Goal: Check status: Check status

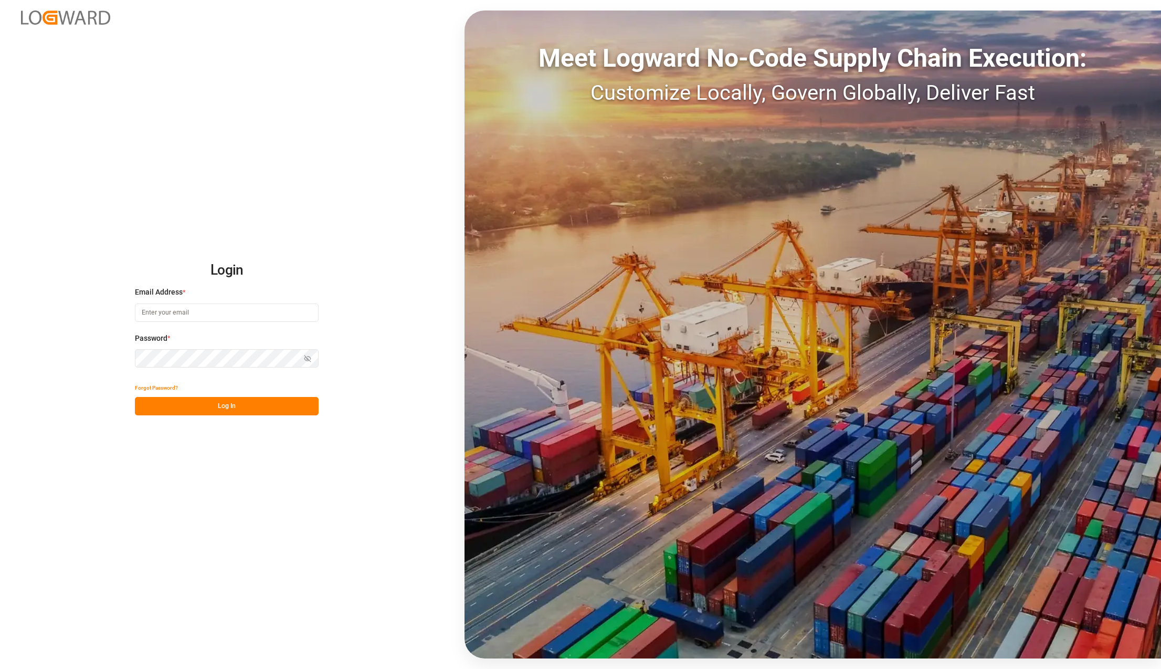
type input "[PERSON_NAME][EMAIL_ADDRESS][PERSON_NAME][DOMAIN_NAME]"
click at [210, 402] on button "Log In" at bounding box center [227, 406] width 184 height 18
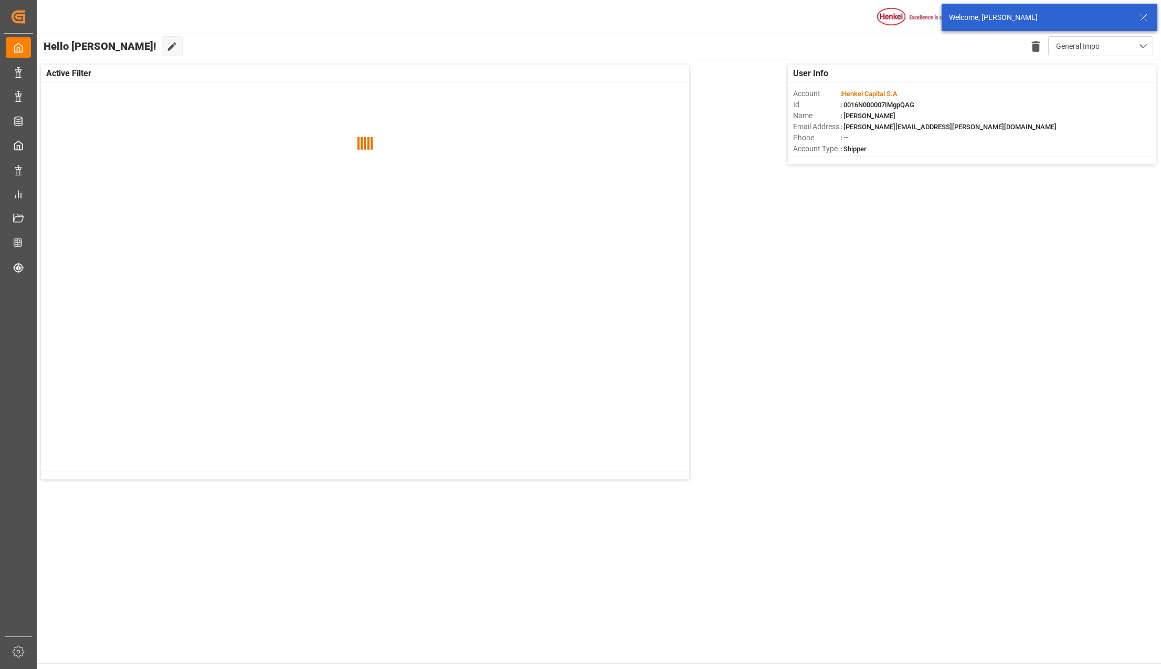
click at [1148, 12] on icon at bounding box center [1144, 17] width 13 height 13
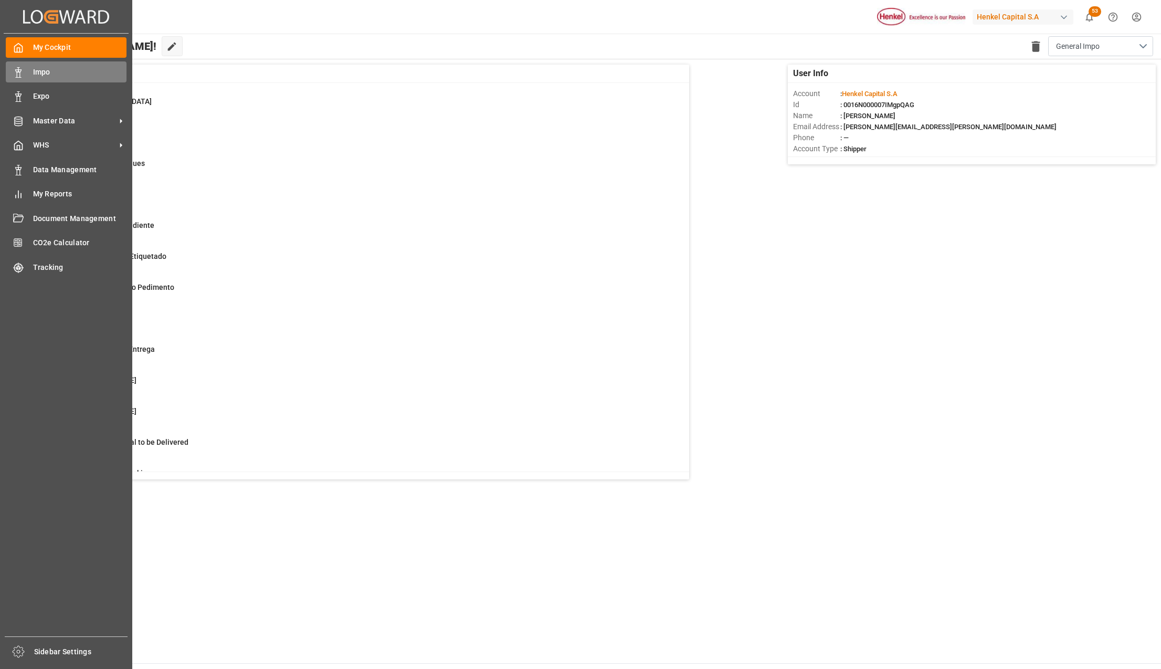
click at [33, 67] on span "Impo" at bounding box center [80, 72] width 94 height 11
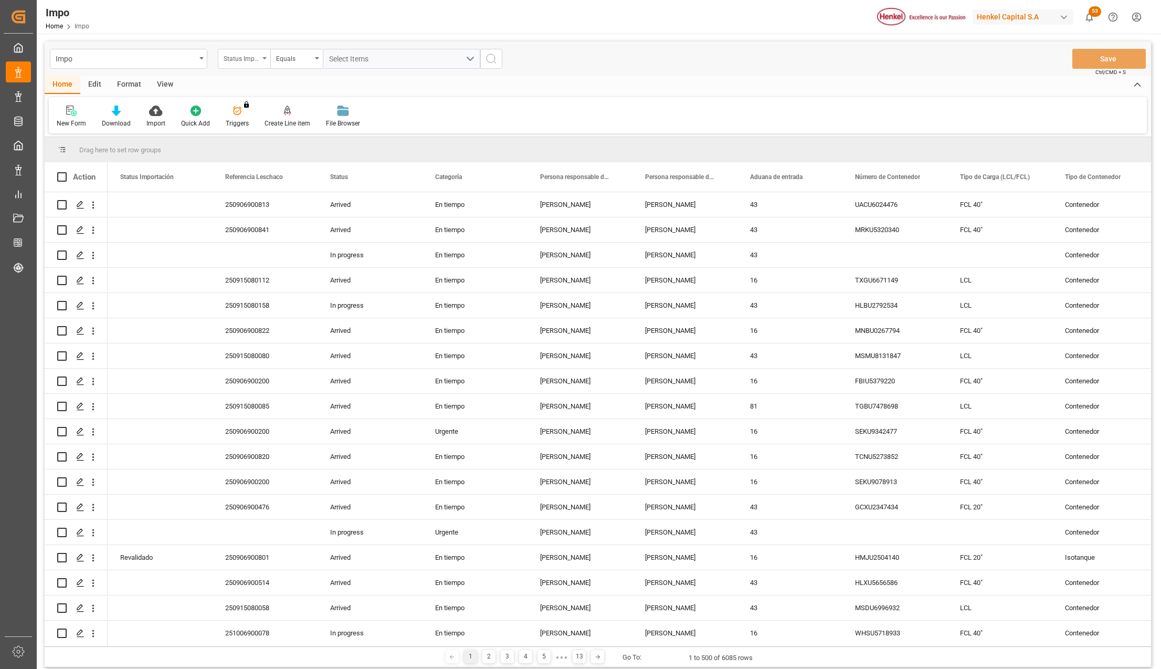
click at [267, 57] on div "Status Importación" at bounding box center [244, 59] width 52 height 20
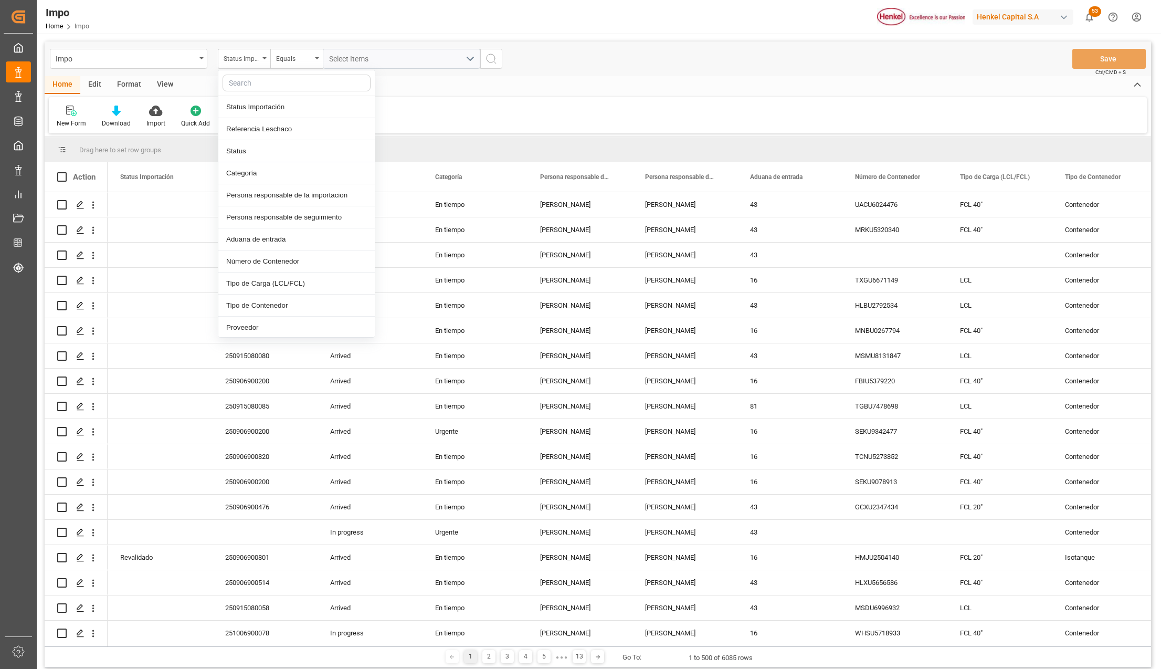
click at [266, 84] on input "text" at bounding box center [297, 83] width 148 height 17
type input "idh"
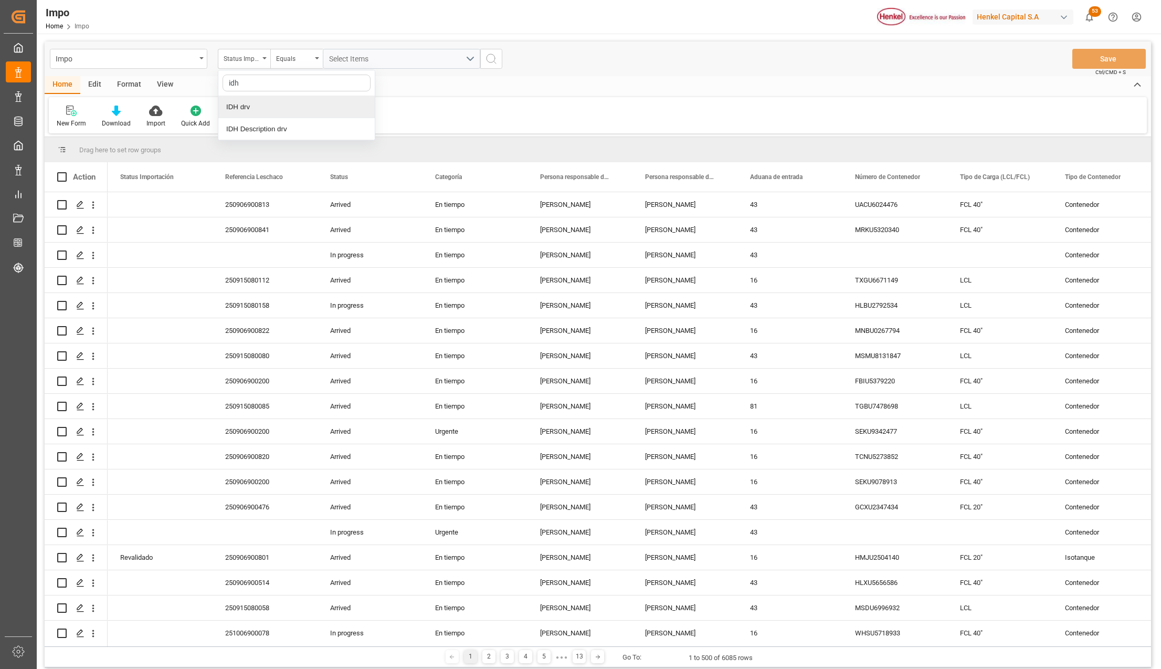
click at [253, 109] on div "IDH drv" at bounding box center [296, 107] width 156 height 22
click at [337, 59] on input "text" at bounding box center [401, 59] width 157 height 20
type input "2852952"
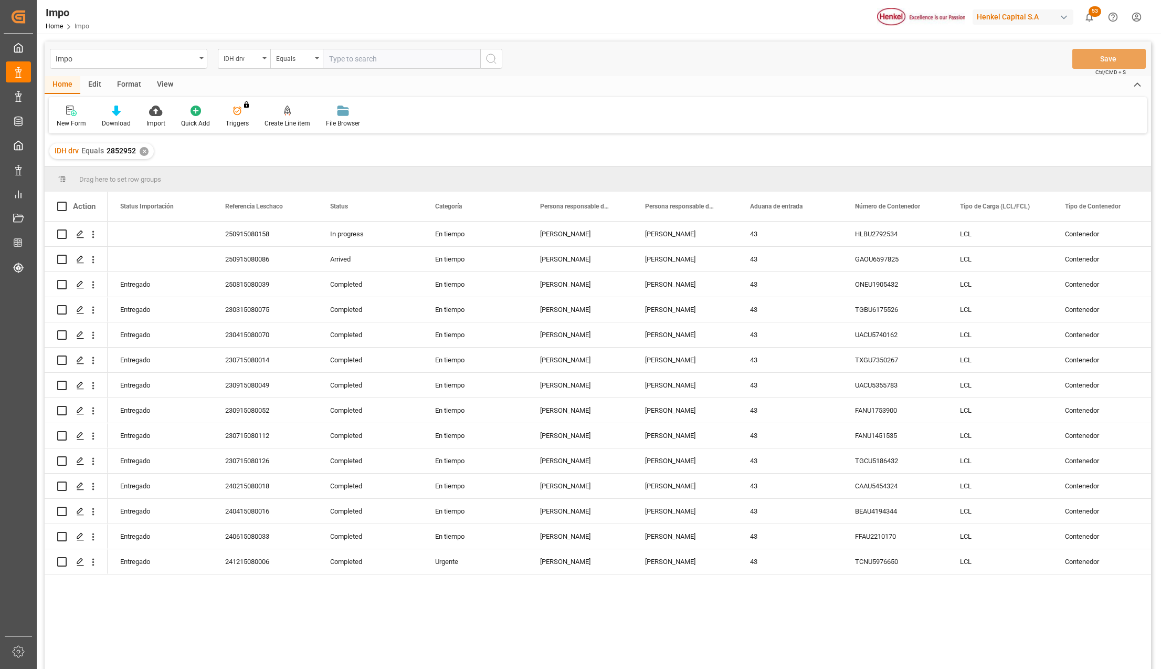
click at [163, 82] on div "View" at bounding box center [165, 85] width 32 height 18
click at [121, 114] on icon at bounding box center [119, 111] width 10 height 10
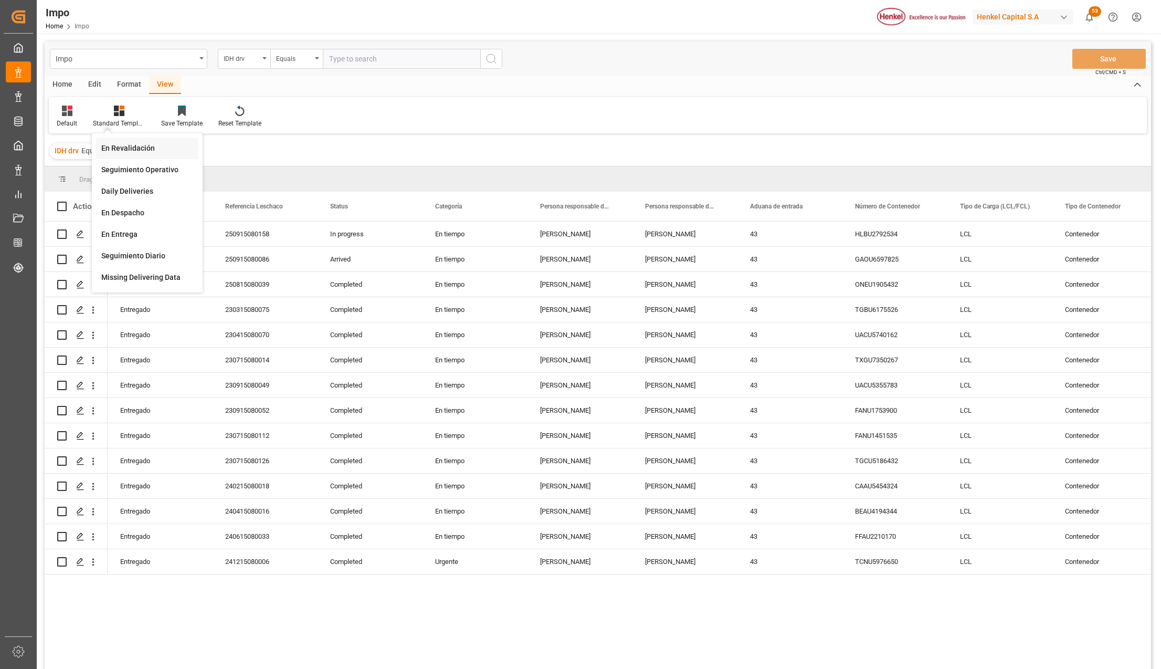
click at [135, 145] on div "En Revalidación" at bounding box center [147, 148] width 92 height 11
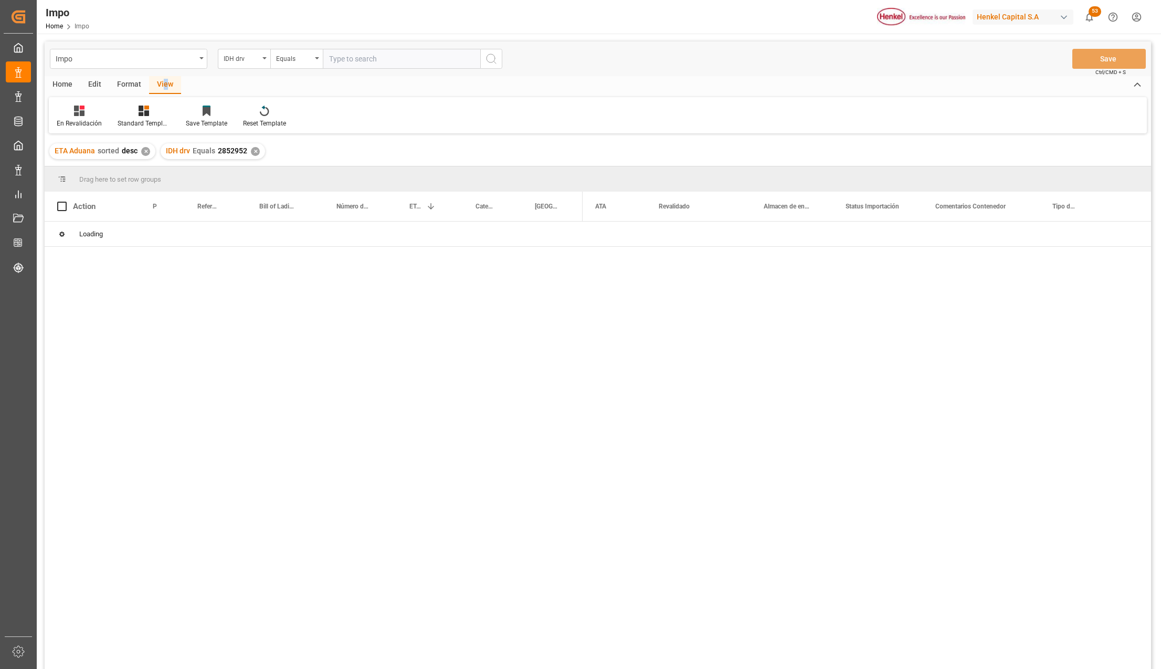
click at [163, 85] on div "View" at bounding box center [165, 85] width 32 height 18
drag, startPoint x: 163, startPoint y: 85, endPoint x: 139, endPoint y: 114, distance: 37.7
click at [139, 114] on icon at bounding box center [144, 111] width 10 height 10
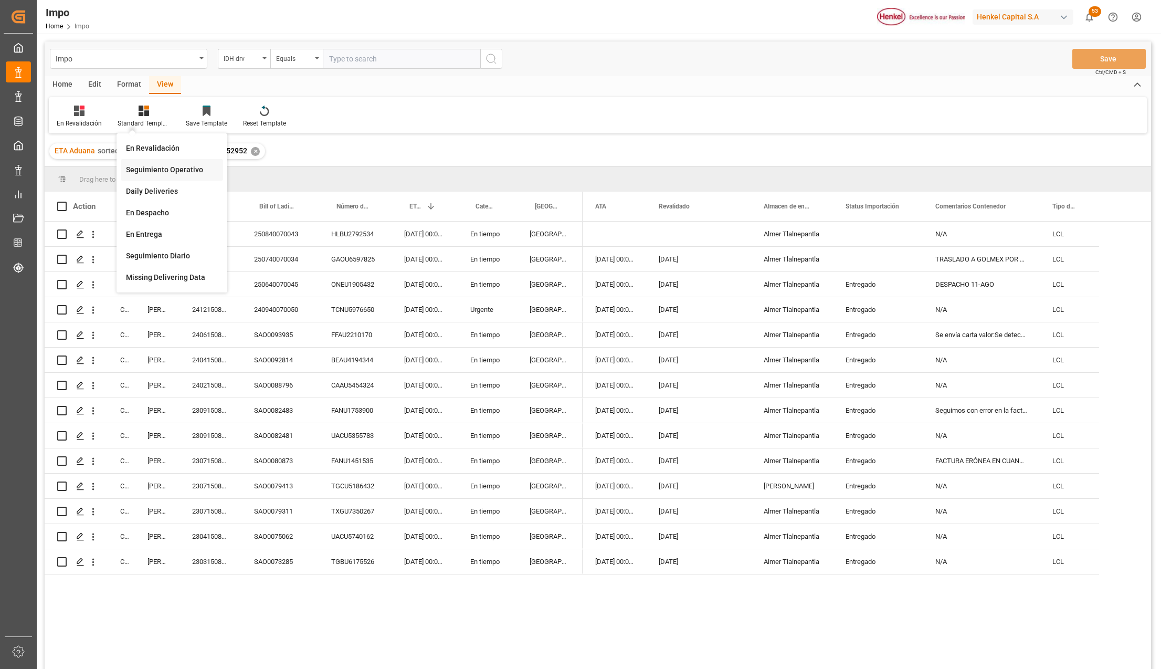
click at [158, 164] on div "Seguimiento Operativo" at bounding box center [172, 169] width 92 height 11
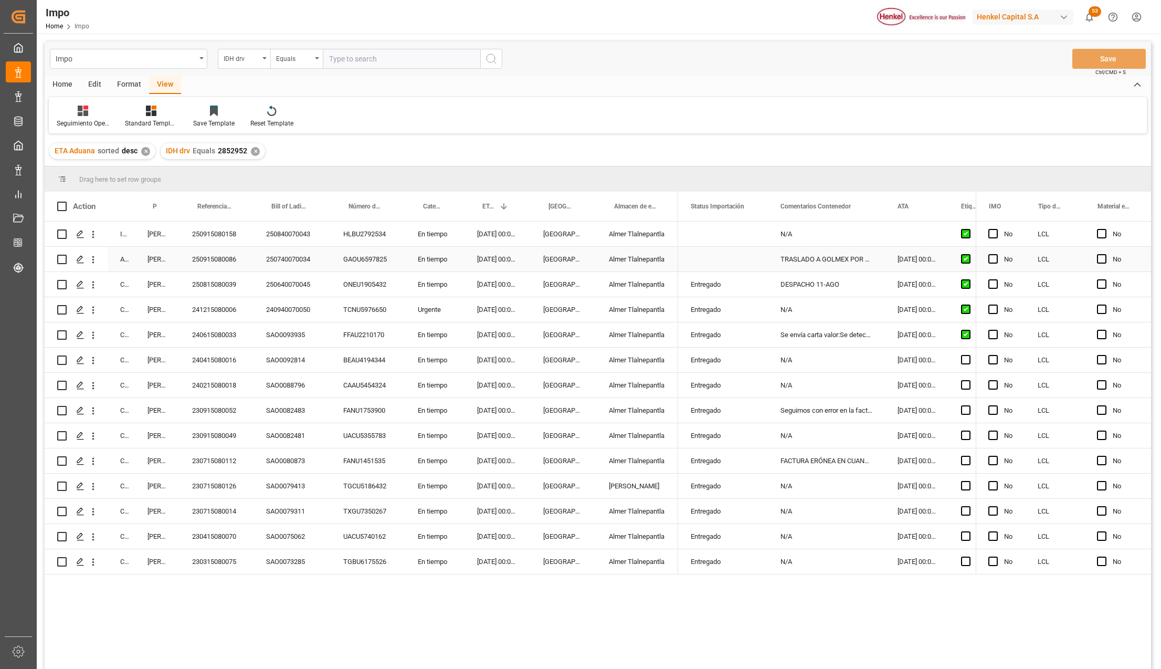
click at [214, 253] on div "250915080086" at bounding box center [217, 259] width 74 height 25
click at [687, 265] on div "Press SPACE to select this row." at bounding box center [723, 259] width 90 height 25
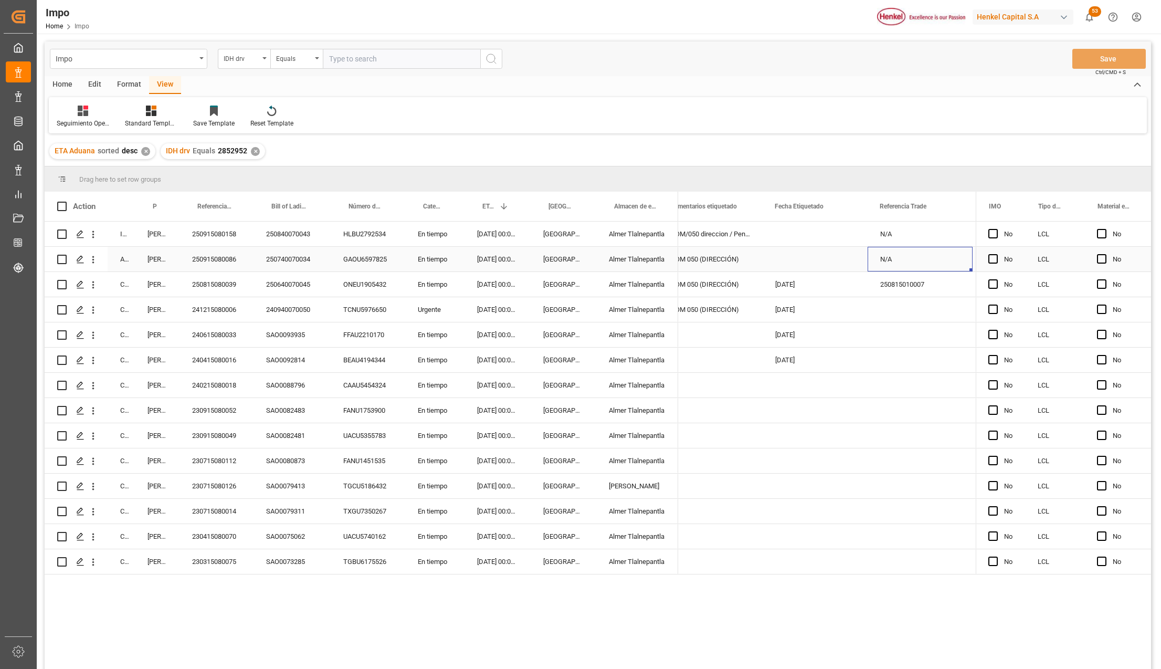
scroll to position [0, 448]
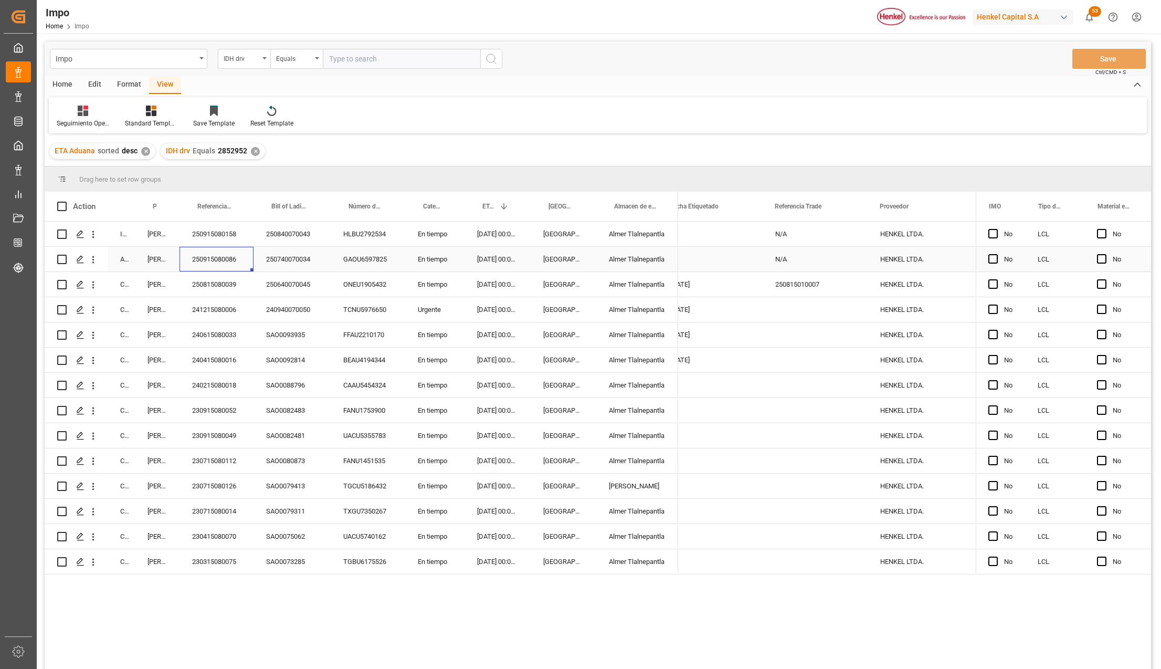
click at [217, 259] on div "250915080086" at bounding box center [217, 259] width 74 height 25
